Goal: Transaction & Acquisition: Purchase product/service

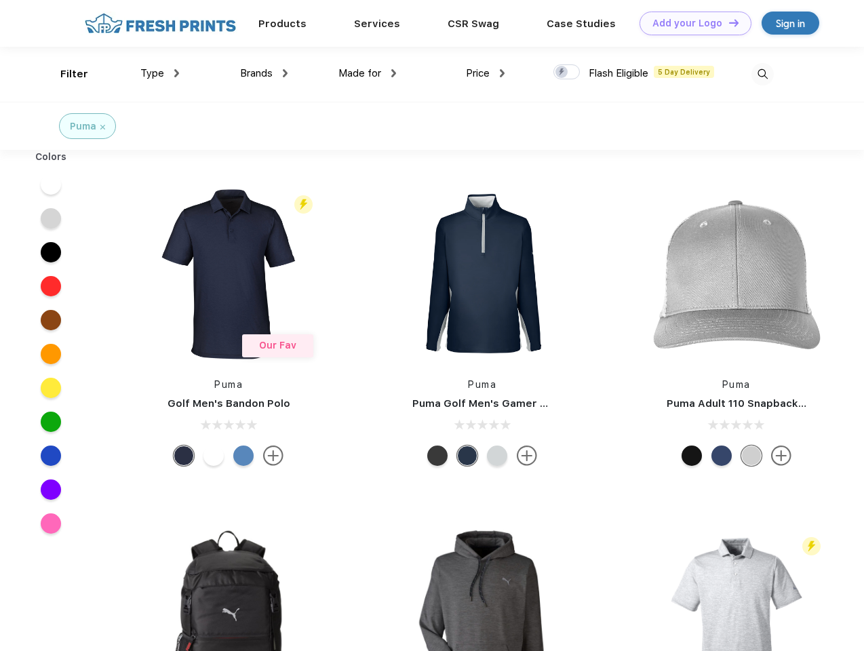
click at [690, 23] on link "Add your Logo Design Tool" at bounding box center [695, 24] width 112 height 24
click at [0, 0] on div "Design Tool" at bounding box center [0, 0] width 0 height 0
click at [727, 22] on link "Add your Logo Design Tool" at bounding box center [695, 24] width 112 height 24
click at [65, 74] on div "Filter" at bounding box center [74, 74] width 28 height 16
click at [160, 73] on span "Type" at bounding box center [152, 73] width 24 height 12
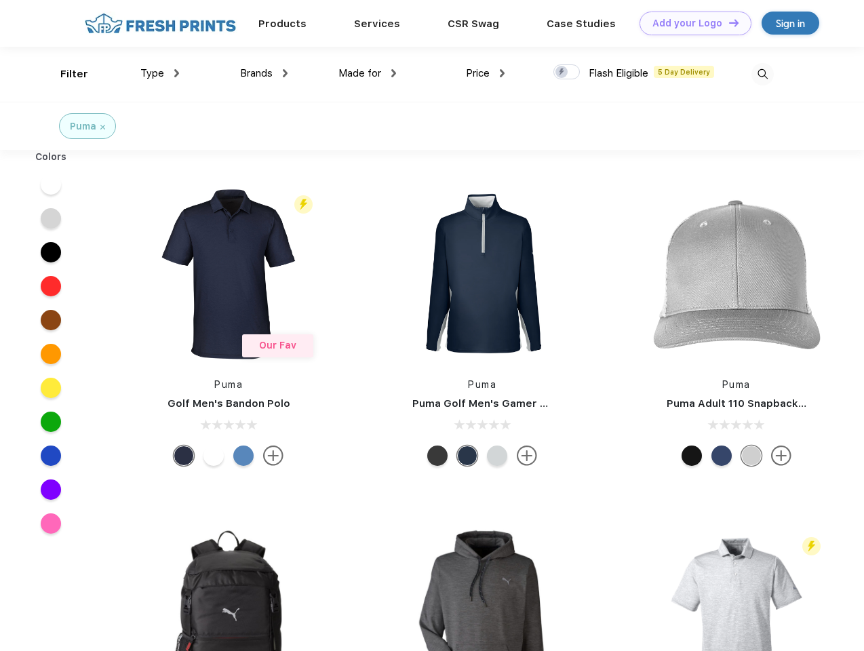
click at [264, 73] on span "Brands" at bounding box center [256, 73] width 33 height 12
click at [367, 73] on span "Made for" at bounding box center [359, 73] width 43 height 12
click at [485, 73] on span "Price" at bounding box center [478, 73] width 24 height 12
click at [567, 73] on div at bounding box center [566, 71] width 26 height 15
click at [562, 73] on input "checkbox" at bounding box center [557, 68] width 9 height 9
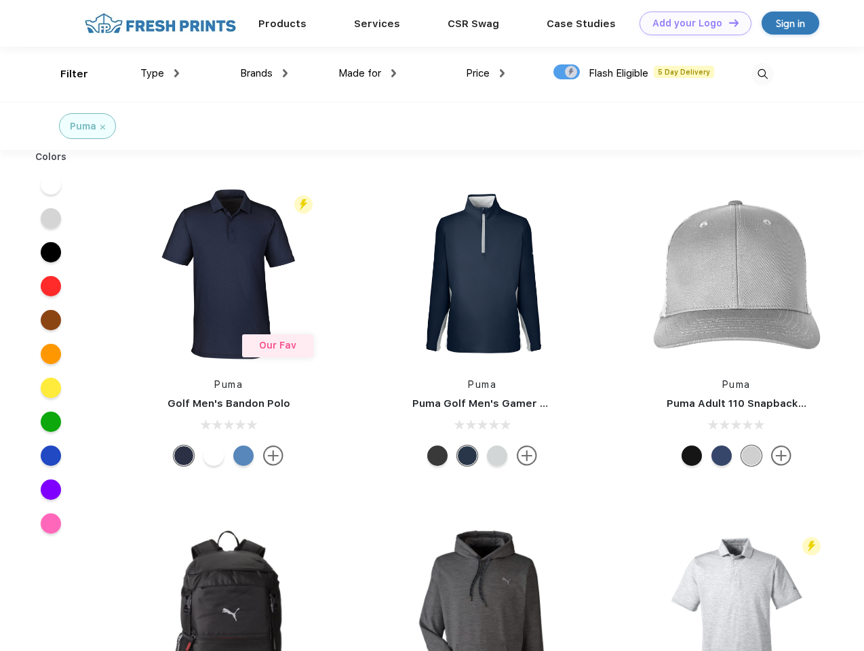
click at [762, 74] on img at bounding box center [762, 74] width 22 height 22
